Goal: Register for event/course

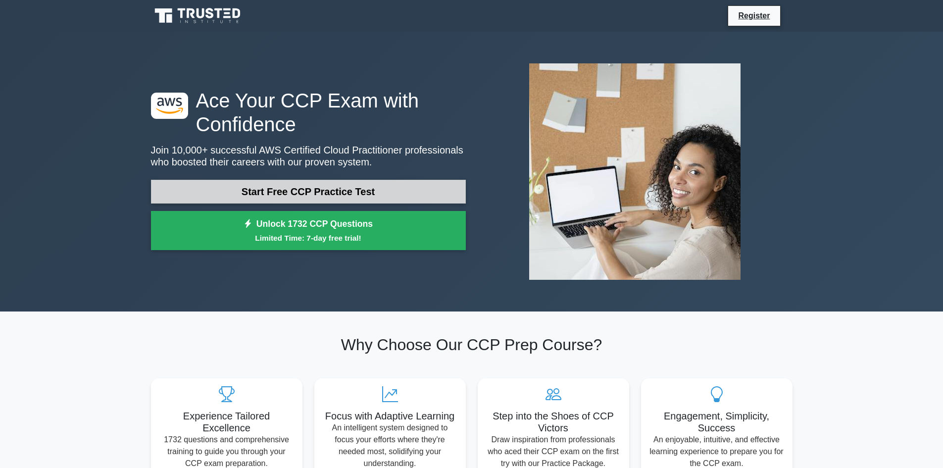
click at [322, 194] on link "Start Free CCP Practice Test" at bounding box center [308, 192] width 315 height 24
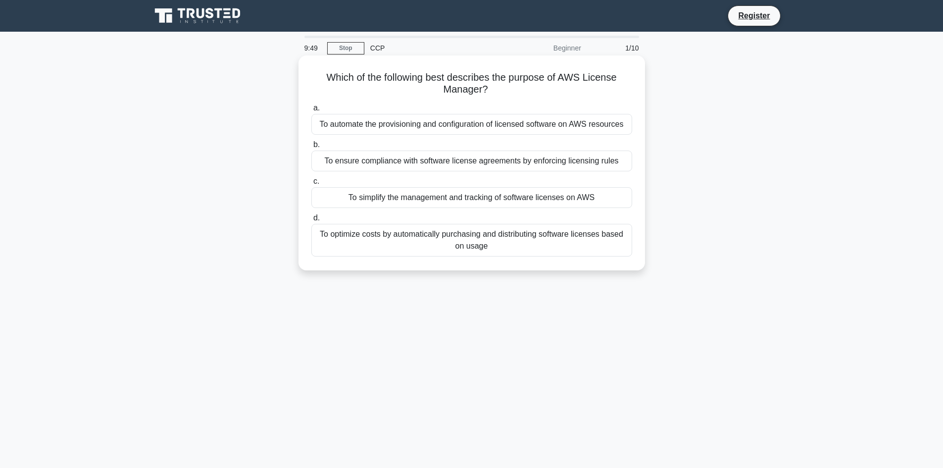
click at [528, 199] on div "To simplify the management and tracking of software licenses on AWS" at bounding box center [471, 197] width 321 height 21
click at [311, 185] on input "c. To simplify the management and tracking of software licenses on AWS" at bounding box center [311, 181] width 0 height 6
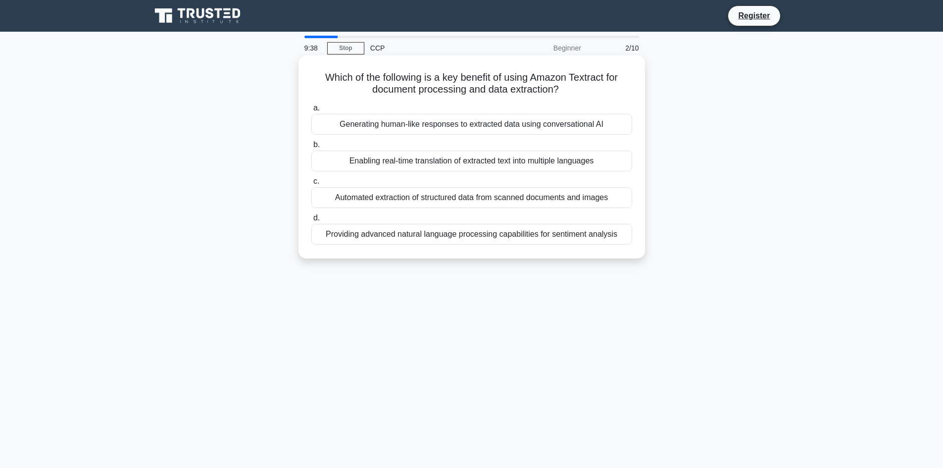
click at [552, 193] on div "Automated extraction of structured data from scanned documents and images" at bounding box center [471, 197] width 321 height 21
click at [311, 185] on input "c. Automated extraction of structured data from scanned documents and images" at bounding box center [311, 181] width 0 height 6
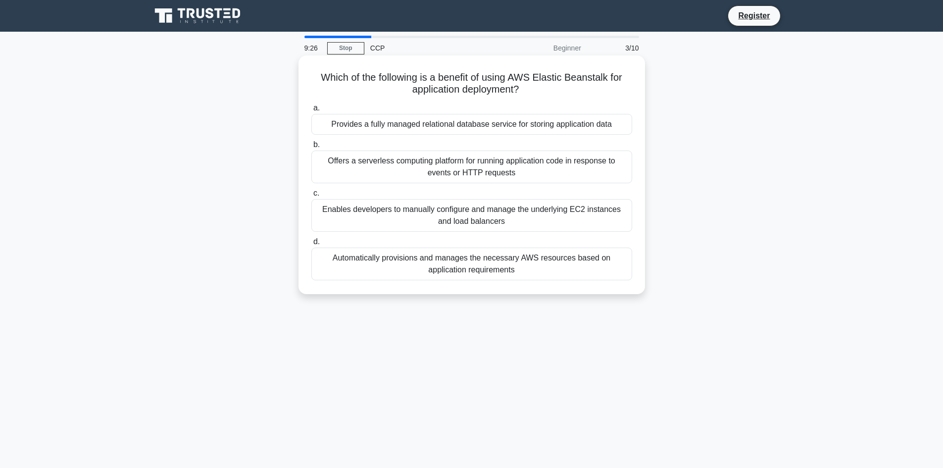
click at [560, 263] on div "Automatically provisions and manages the necessary AWS resources based on appli…" at bounding box center [471, 263] width 321 height 33
click at [311, 245] on input "d. Automatically provisions and manages the necessary AWS resources based on ap…" at bounding box center [311, 241] width 0 height 6
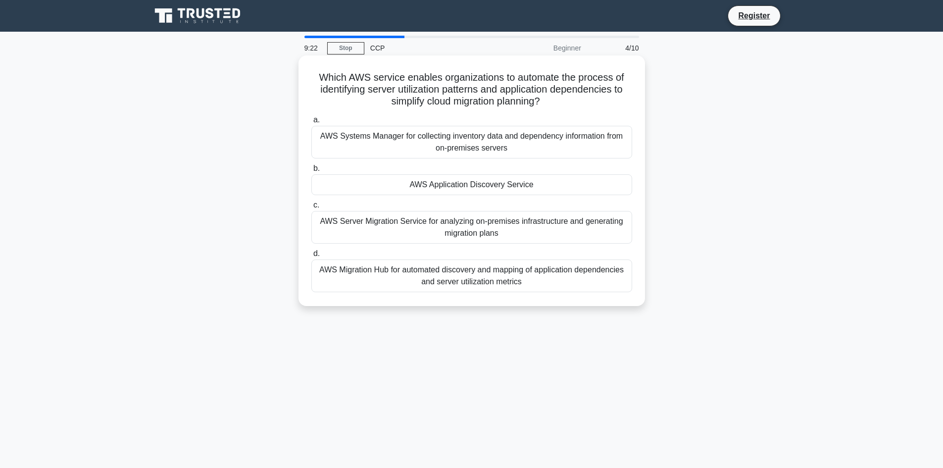
click at [419, 142] on div "AWS Systems Manager for collecting inventory data and dependency information fr…" at bounding box center [471, 142] width 321 height 33
click at [311, 123] on input "a. AWS Systems Manager for collecting inventory data and dependency information…" at bounding box center [311, 120] width 0 height 6
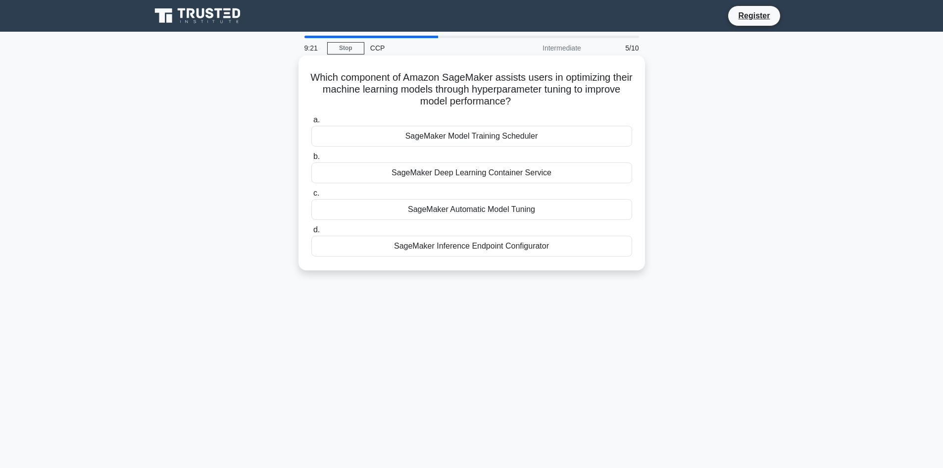
click at [428, 243] on div "SageMaker Inference Endpoint Configurator" at bounding box center [471, 246] width 321 height 21
click at [311, 233] on input "d. SageMaker Inference Endpoint Configurator" at bounding box center [311, 230] width 0 height 6
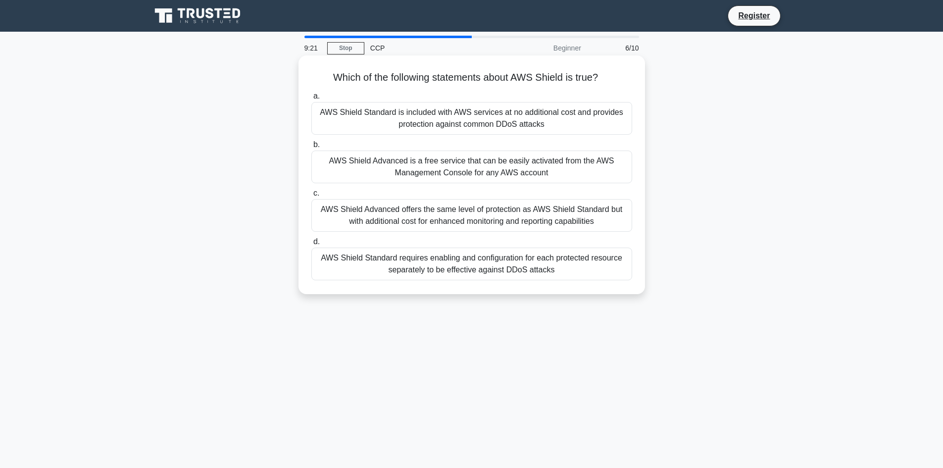
click at [435, 169] on div "AWS Shield Advanced is a free service that can be easily activated from the AWS…" at bounding box center [471, 166] width 321 height 33
click at [311, 148] on input "b. AWS Shield Advanced is a free service that can be easily activated from the …" at bounding box center [311, 145] width 0 height 6
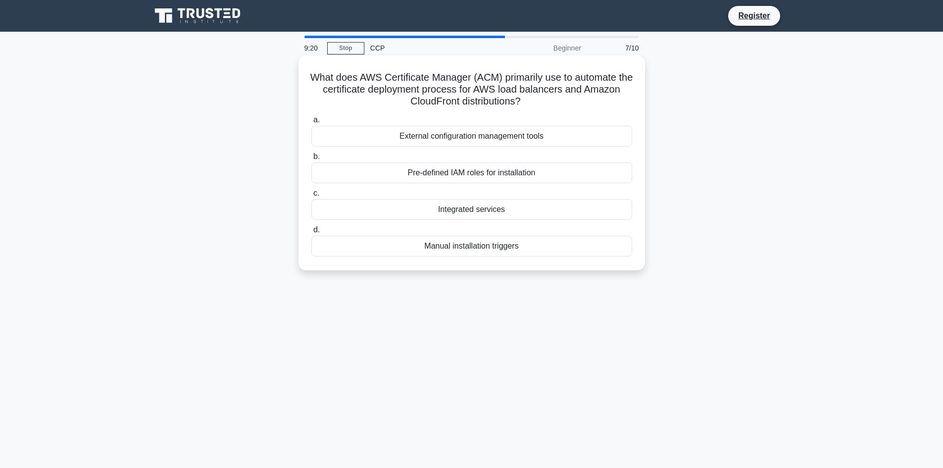
click at [434, 247] on div "Manual installation triggers" at bounding box center [471, 246] width 321 height 21
click at [311, 233] on input "d. Manual installation triggers" at bounding box center [311, 230] width 0 height 6
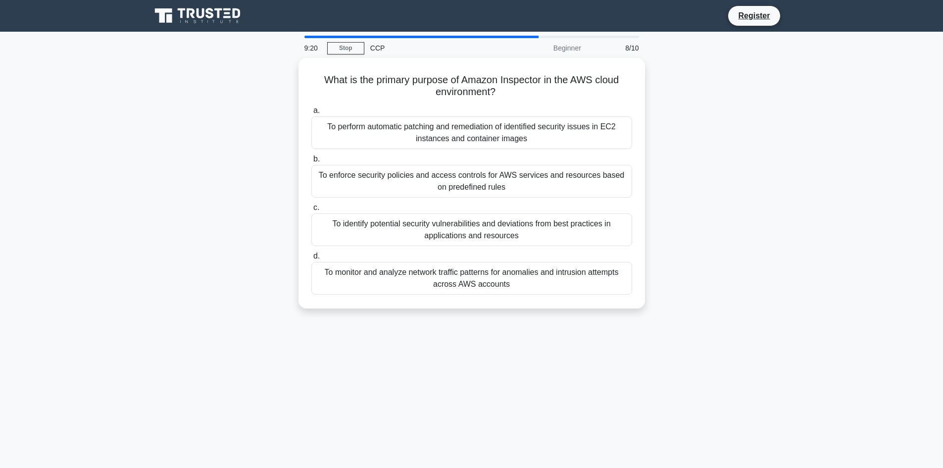
click at [447, 165] on div "To enforce security policies and access controls for AWS services and resources…" at bounding box center [471, 181] width 321 height 33
click at [311, 162] on input "b. To enforce security policies and access controls for AWS services and resour…" at bounding box center [311, 159] width 0 height 6
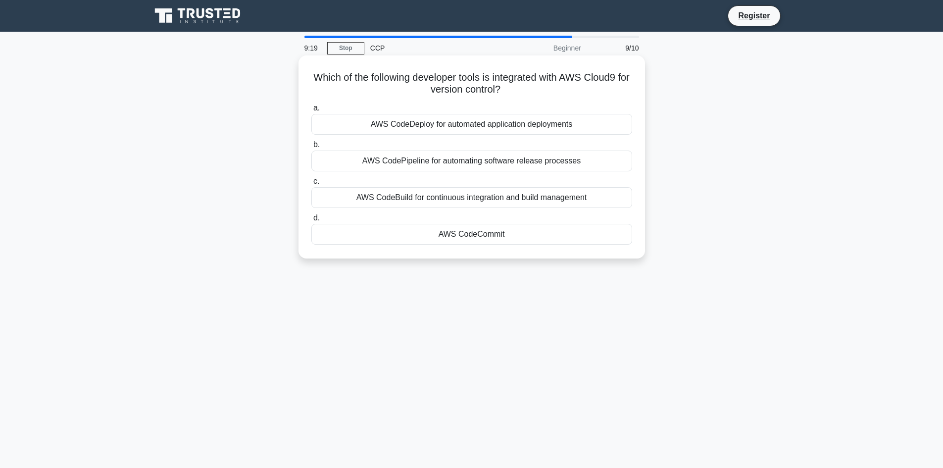
click at [449, 208] on div "AWS CodeBuild for continuous integration and build management" at bounding box center [471, 197] width 321 height 21
click at [311, 185] on input "c. AWS CodeBuild for continuous integration and build management" at bounding box center [311, 181] width 0 height 6
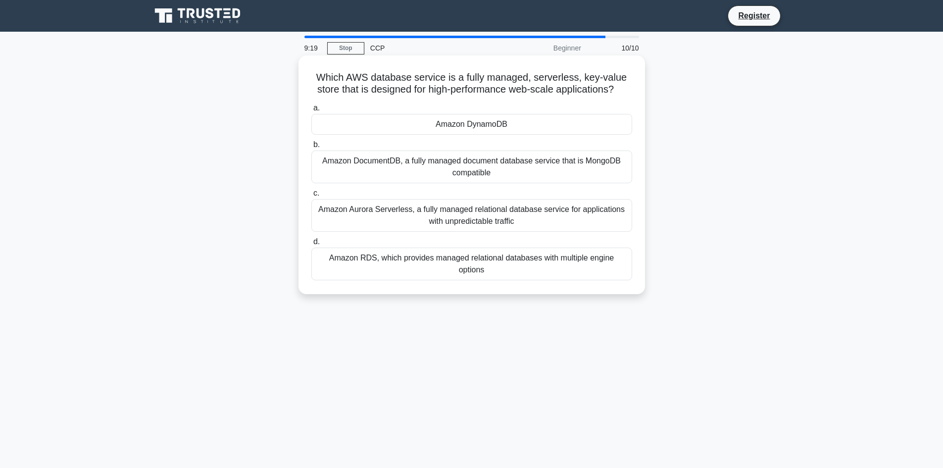
drag, startPoint x: 458, startPoint y: 152, endPoint x: 469, endPoint y: 130, distance: 24.6
click at [458, 151] on label "b. Amazon DocumentDB, a fully managed document database service that is MongoDB…" at bounding box center [471, 161] width 321 height 45
click at [467, 115] on div "Amazon DynamoDB" at bounding box center [471, 124] width 321 height 21
click at [311, 111] on input "a. Amazon DynamoDB" at bounding box center [311, 108] width 0 height 6
